Goal: Complete application form

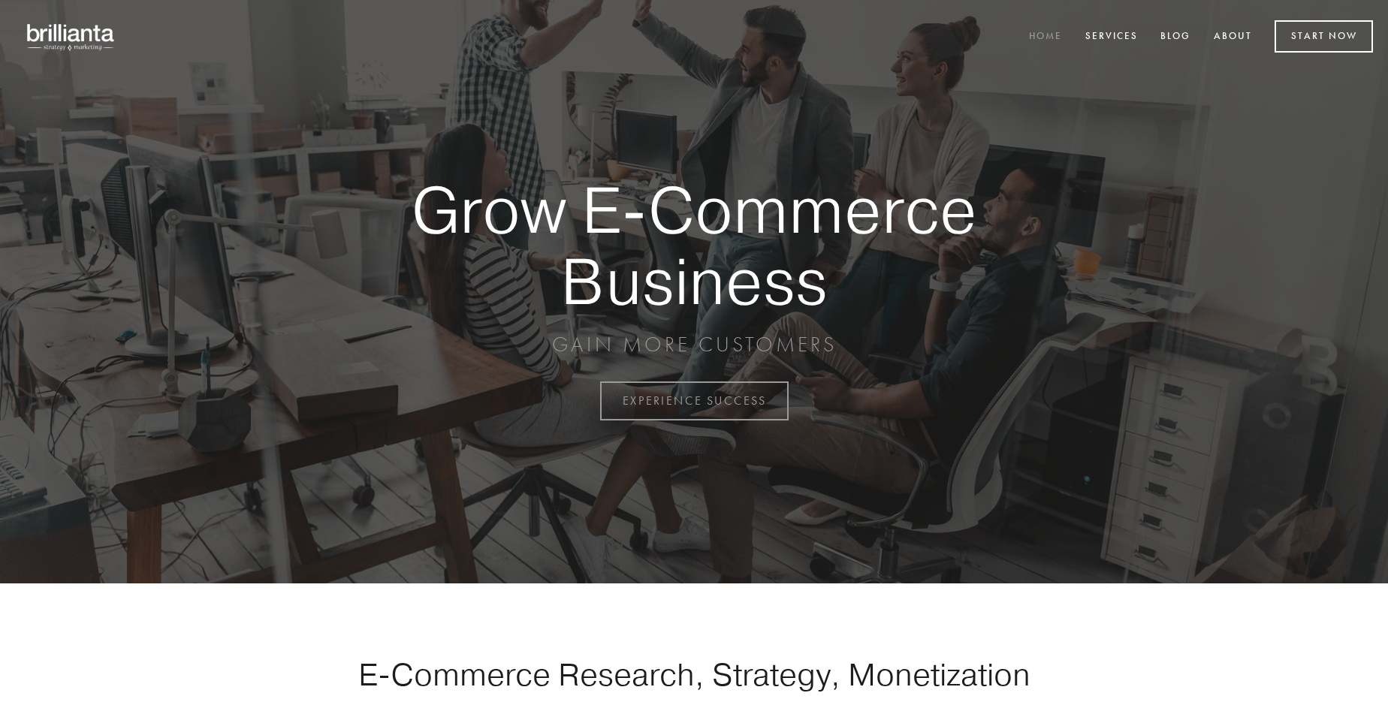
scroll to position [3938, 0]
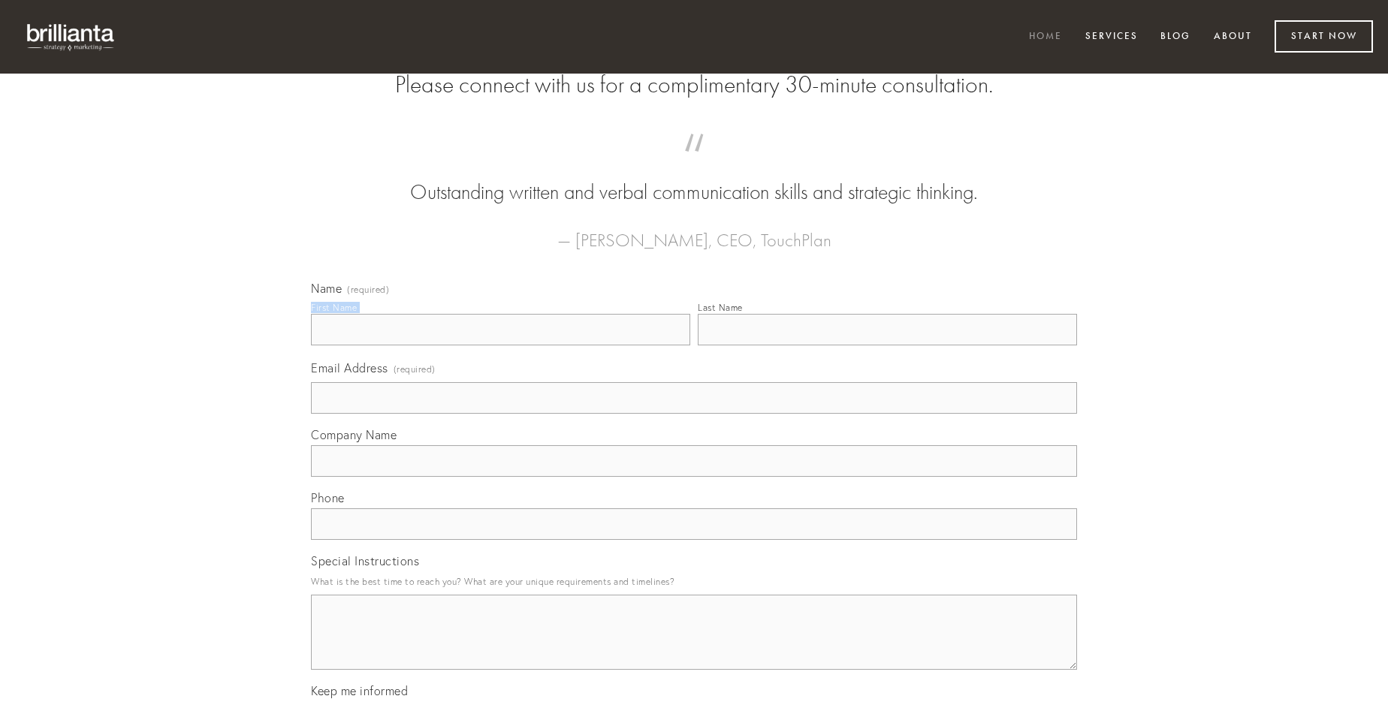
type input "[PERSON_NAME]"
click at [887, 346] on input "Last Name" at bounding box center [887, 330] width 379 height 32
type input "[PERSON_NAME]"
click at [694, 414] on input "Email Address (required)" at bounding box center [694, 398] width 766 height 32
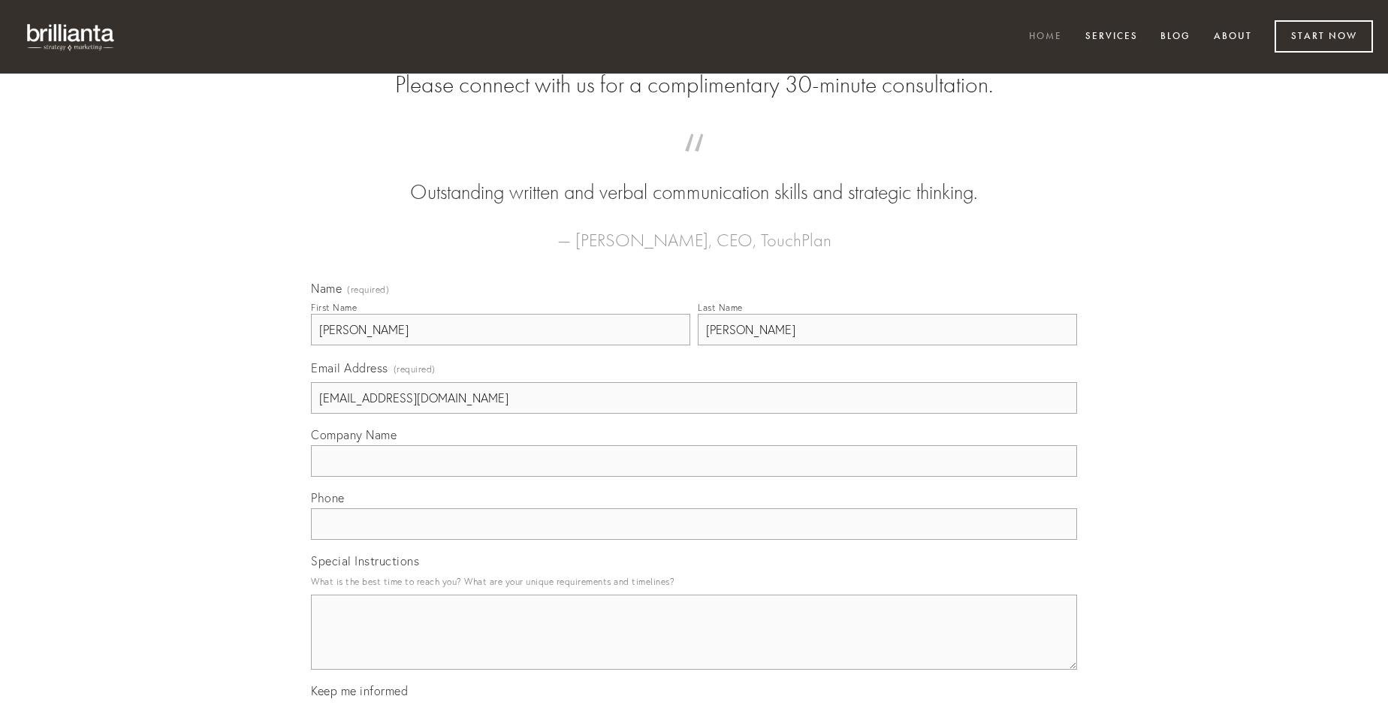
type input "[EMAIL_ADDRESS][DOMAIN_NAME]"
click at [694, 477] on input "Company Name" at bounding box center [694, 461] width 766 height 32
type input "victus"
click at [694, 540] on input "text" at bounding box center [694, 525] width 766 height 32
click at [694, 646] on textarea "Special Instructions" at bounding box center [694, 632] width 766 height 75
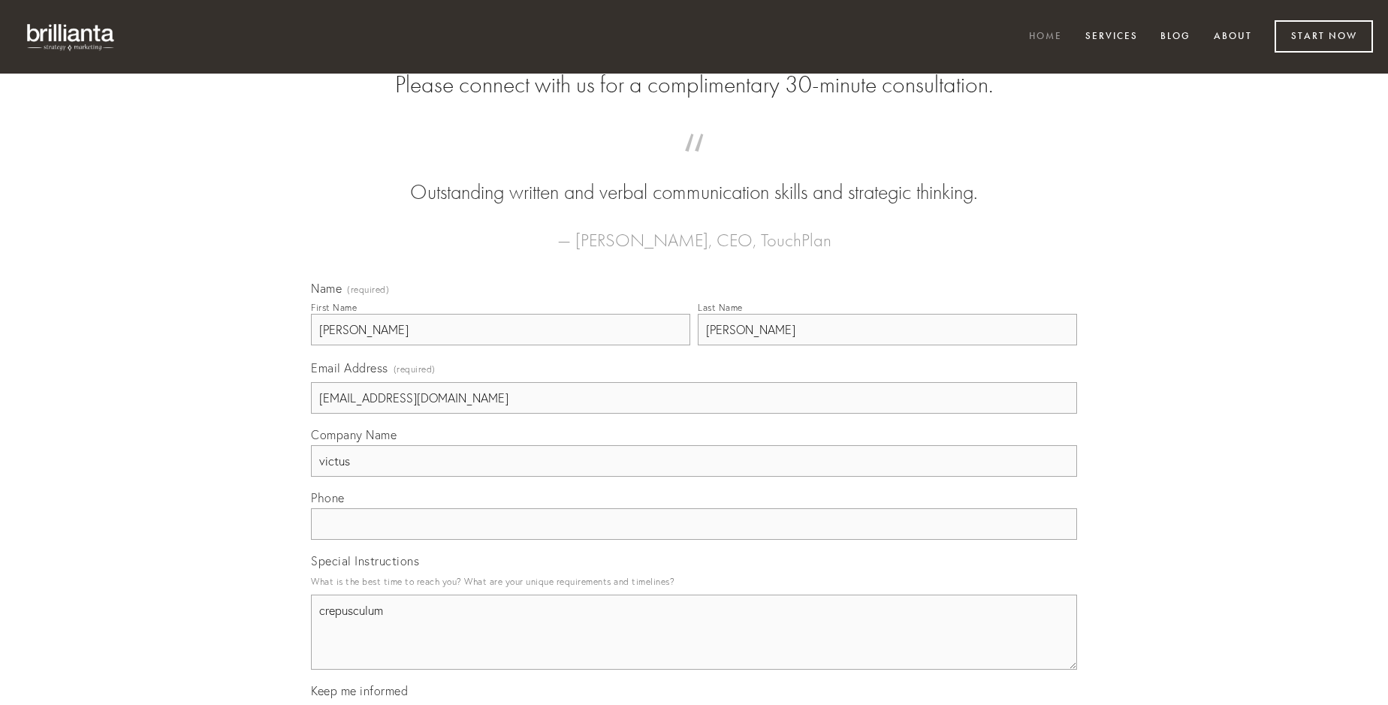
type textarea "crepusculum"
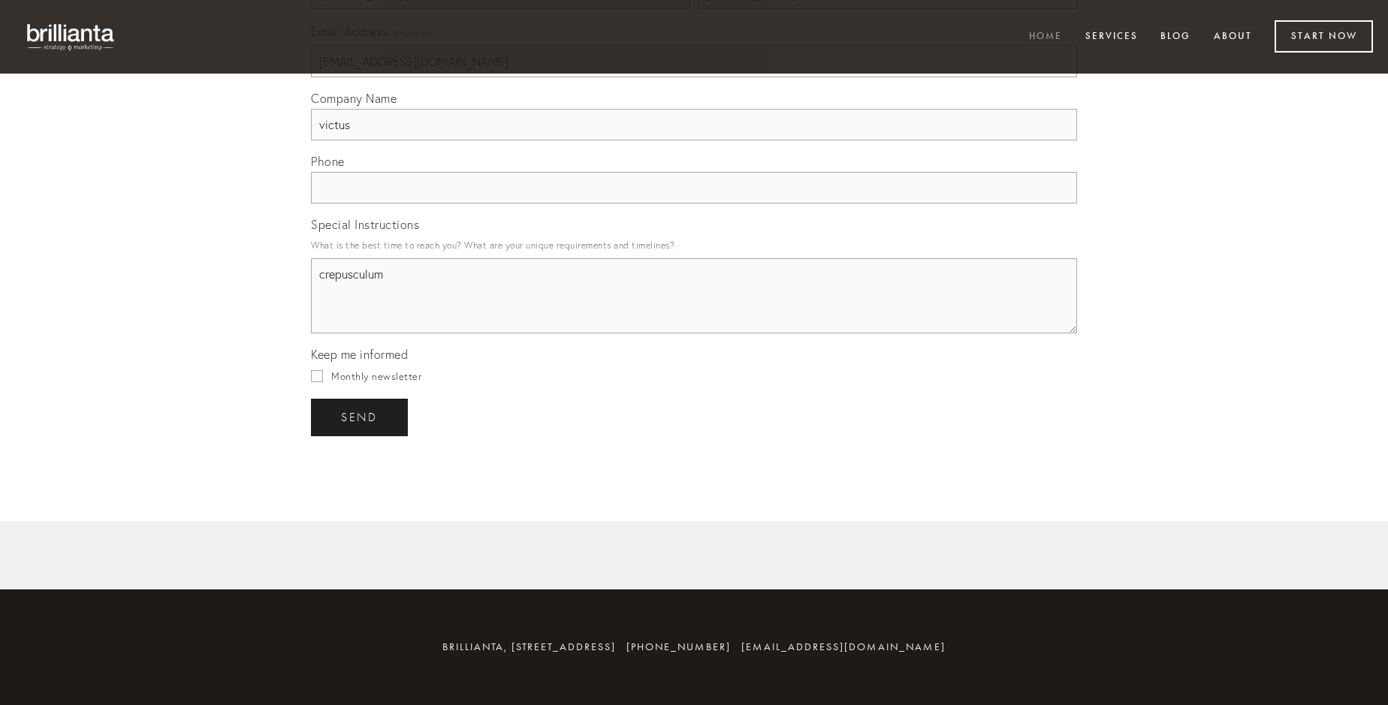
click at [361, 417] on span "send" at bounding box center [359, 418] width 37 height 14
